Goal: Task Accomplishment & Management: Manage account settings

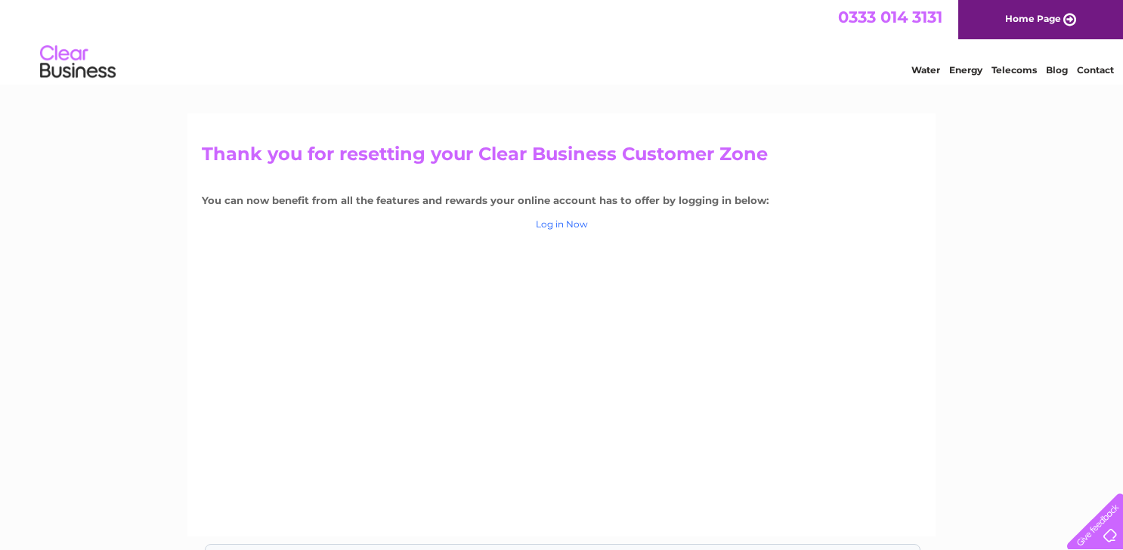
click at [560, 224] on link "Log in Now" at bounding box center [562, 223] width 52 height 11
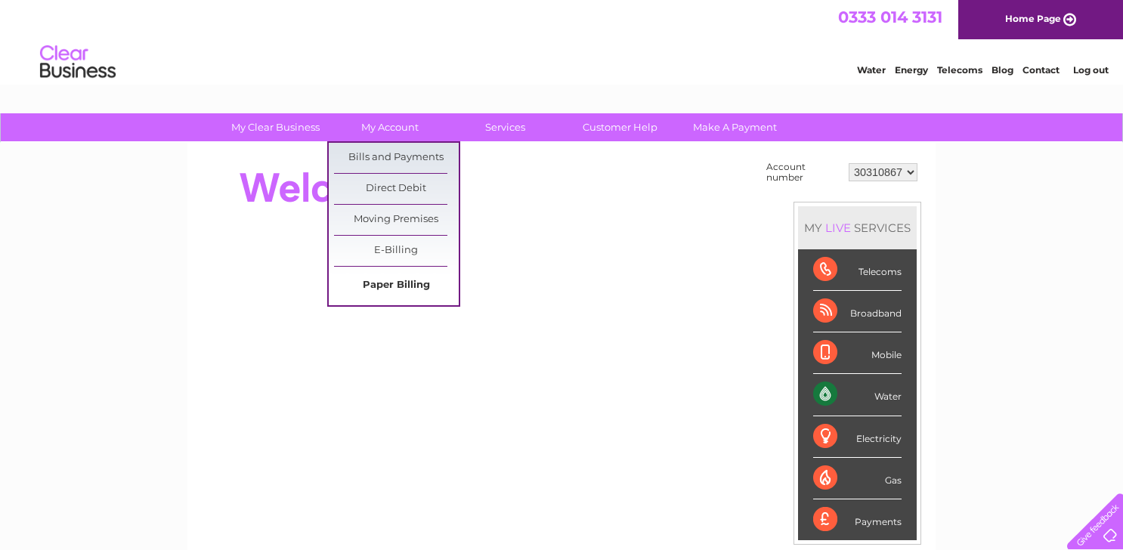
click at [405, 284] on link "Paper Billing" at bounding box center [396, 285] width 125 height 30
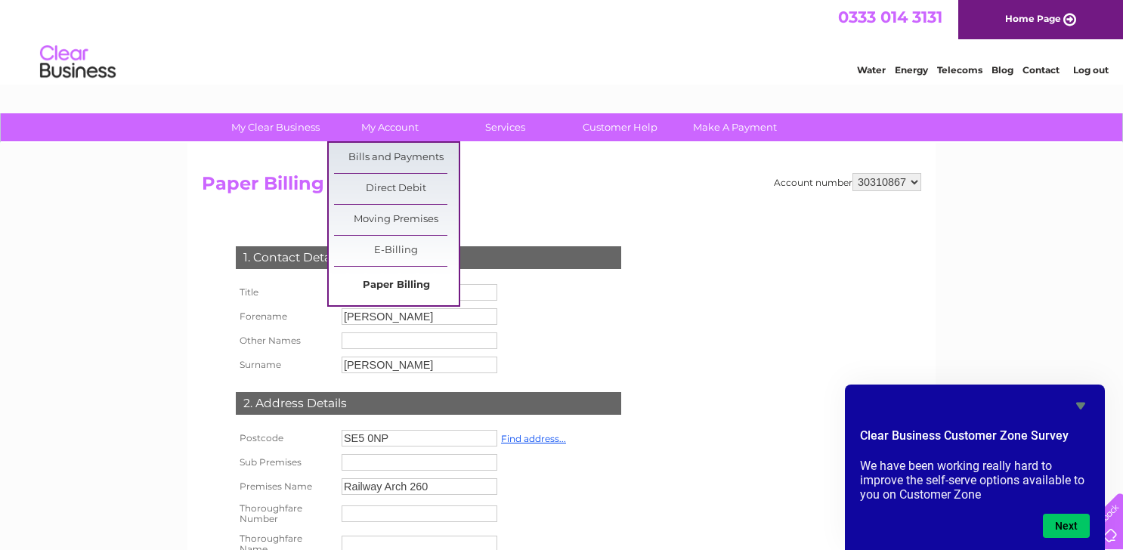
click at [406, 283] on link "Paper Billing" at bounding box center [396, 285] width 125 height 30
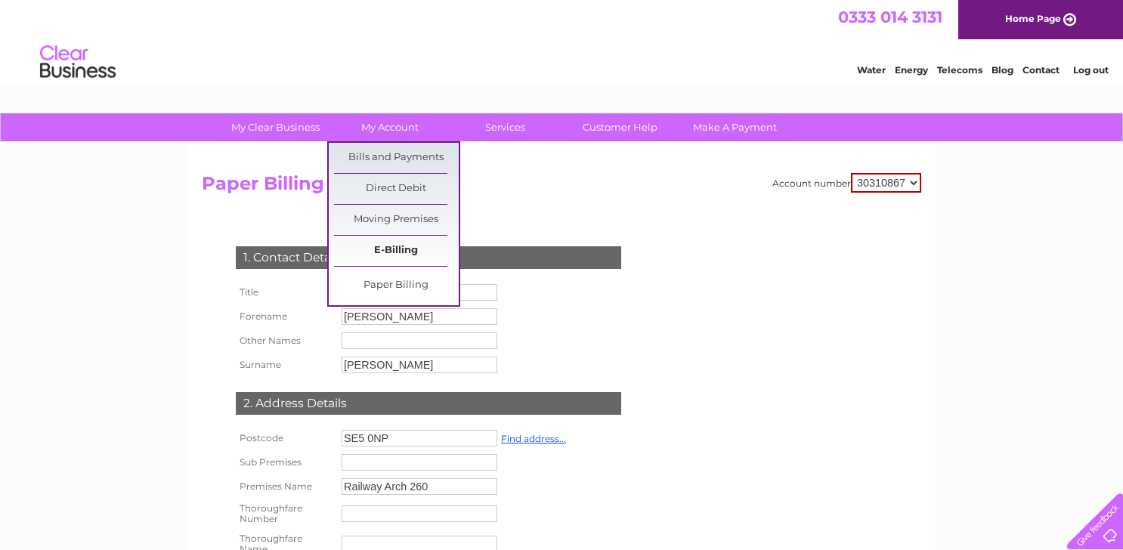
click at [395, 261] on link "E-Billing" at bounding box center [396, 251] width 125 height 30
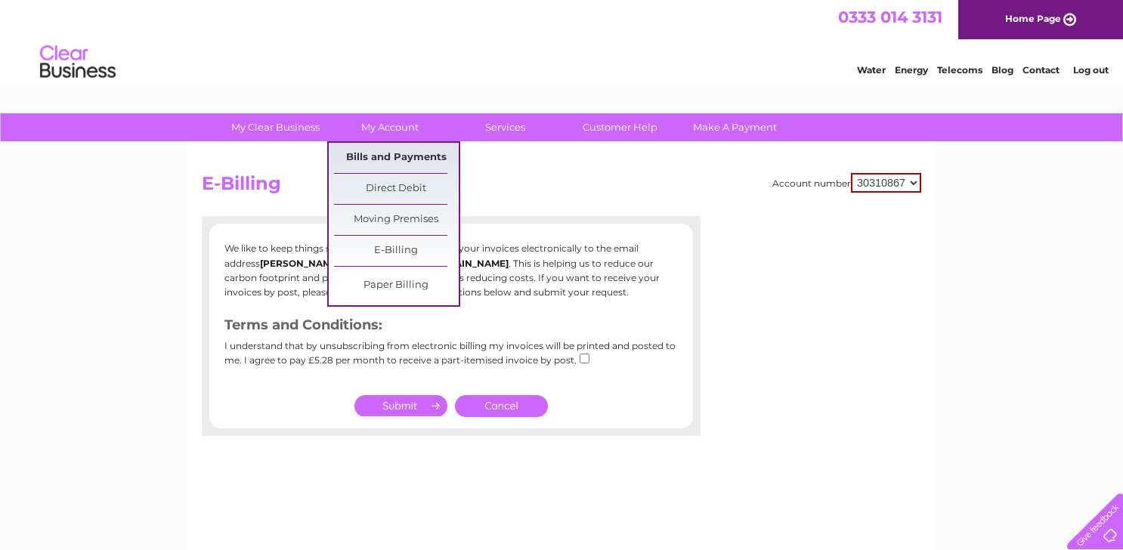
click at [395, 162] on link "Bills and Payments" at bounding box center [396, 158] width 125 height 30
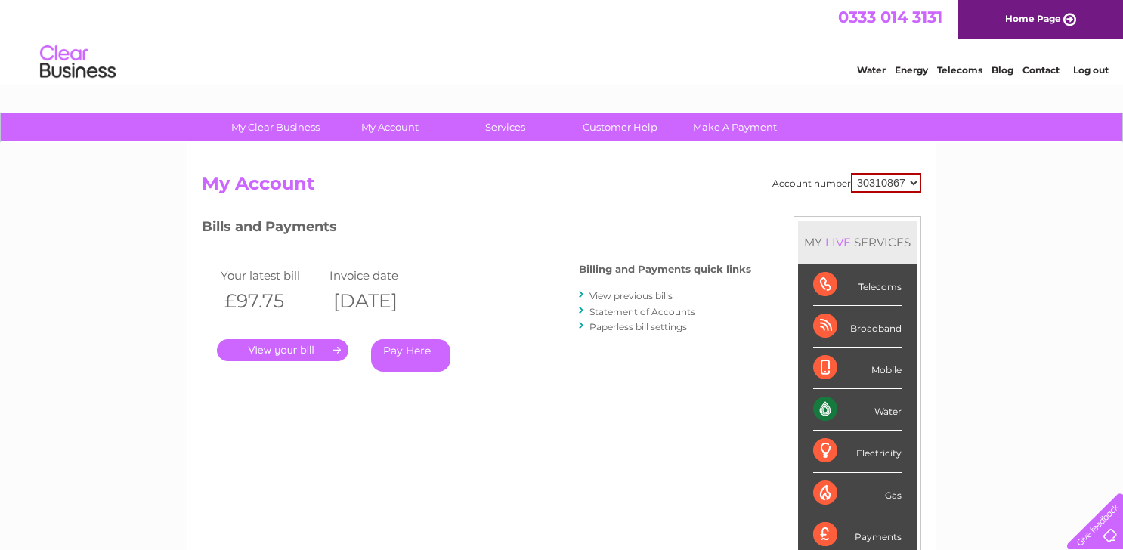
click at [310, 348] on link "." at bounding box center [282, 350] width 131 height 22
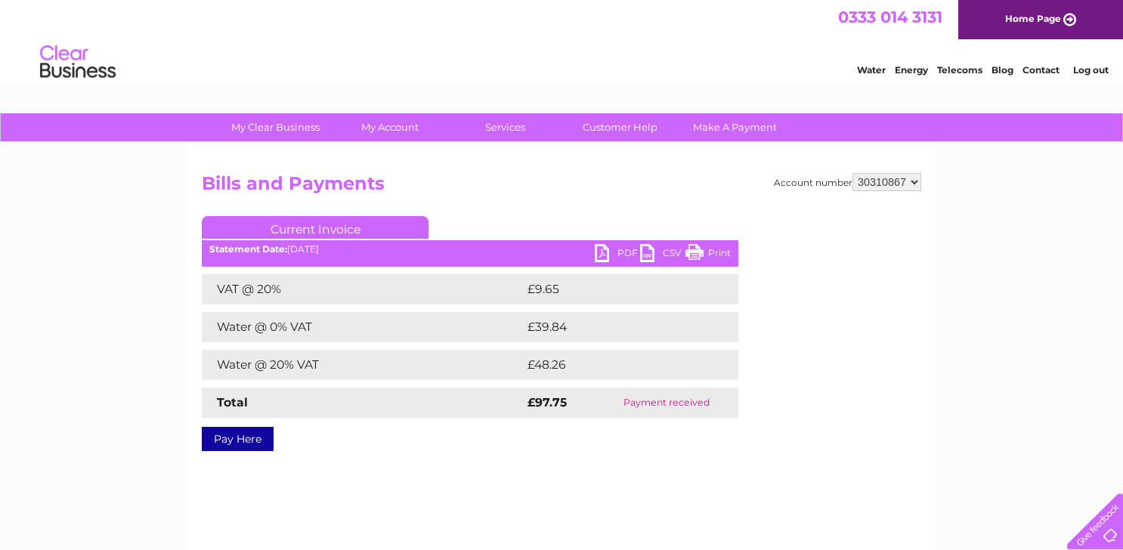
click at [606, 253] on link "PDF" at bounding box center [617, 255] width 45 height 22
